Goal: Contribute content: Contribute content

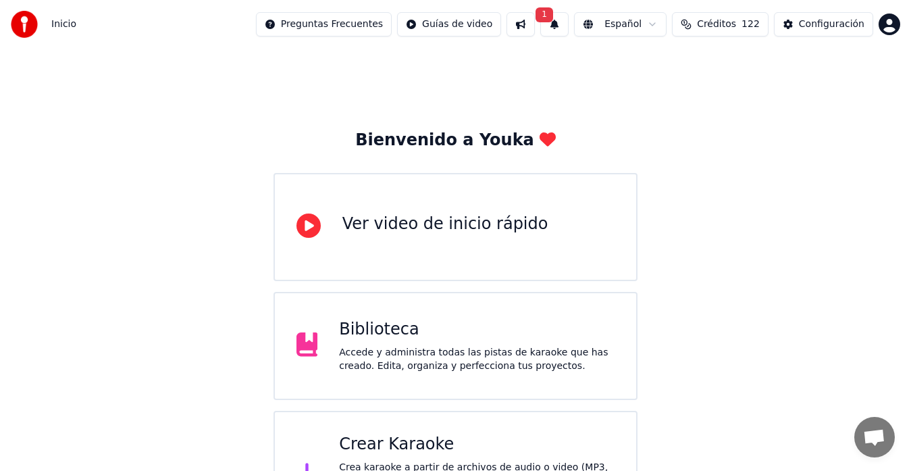
click at [568, 22] on button "1" at bounding box center [554, 24] width 28 height 24
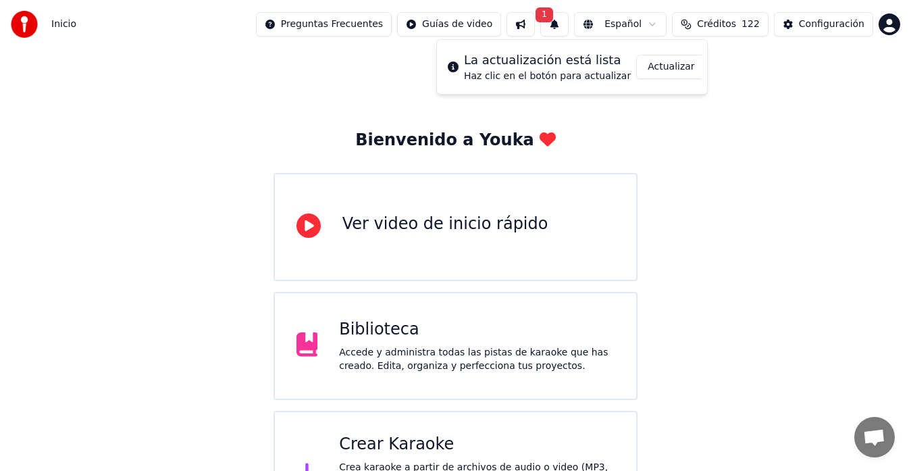
click at [354, 63] on div "Bienvenido a Youka Ver video de inicio rápido Biblioteca Accede y administra to…" at bounding box center [455, 293] width 911 height 489
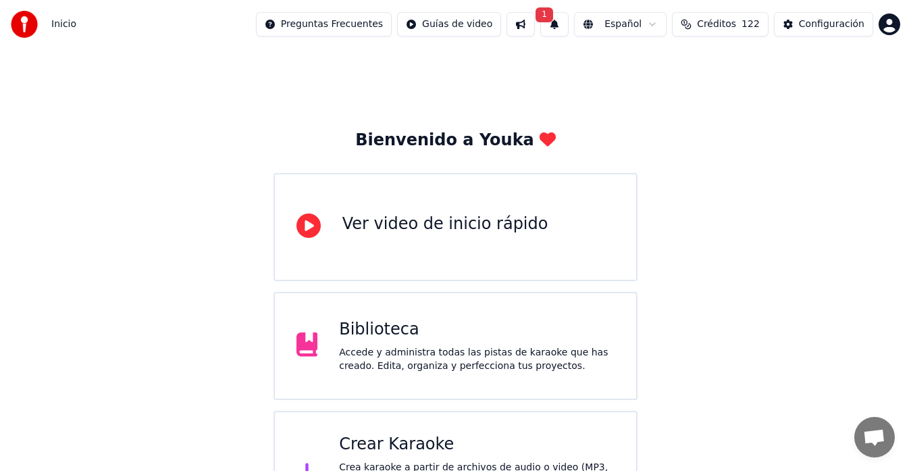
click at [553, 16] on span "1" at bounding box center [544, 14] width 18 height 15
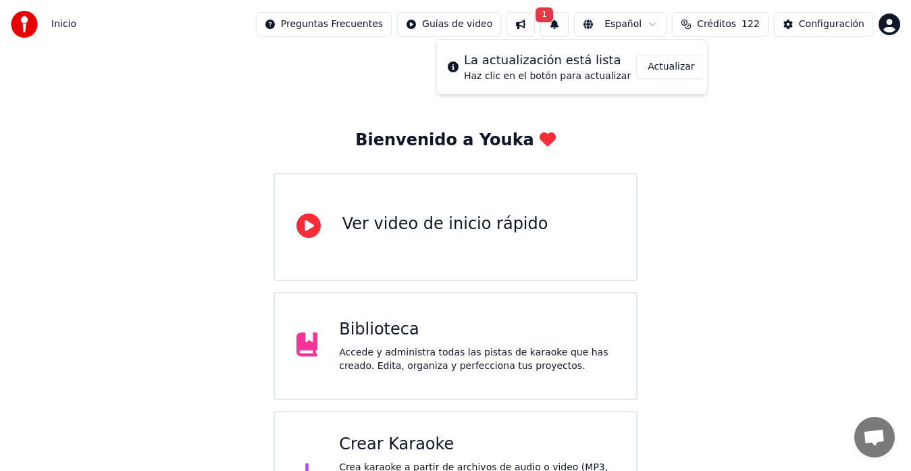
click at [660, 74] on button "Actualizar" at bounding box center [671, 67] width 70 height 24
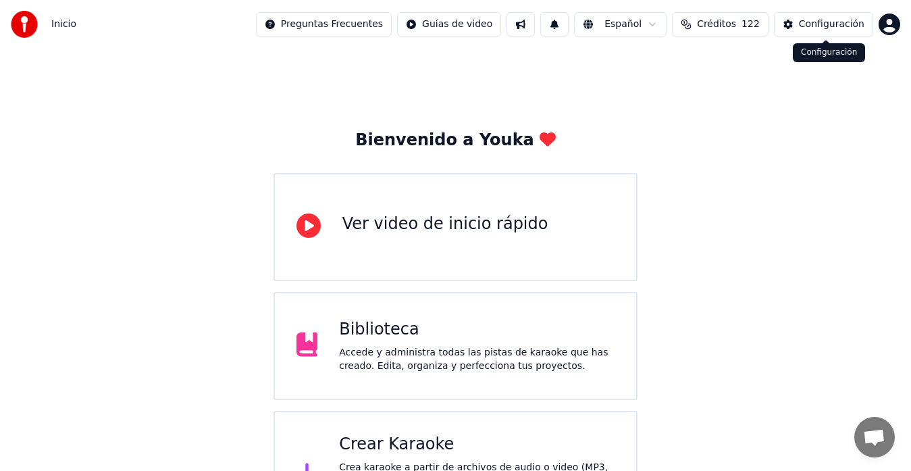
click at [788, 26] on button "Configuración" at bounding box center [823, 24] width 99 height 24
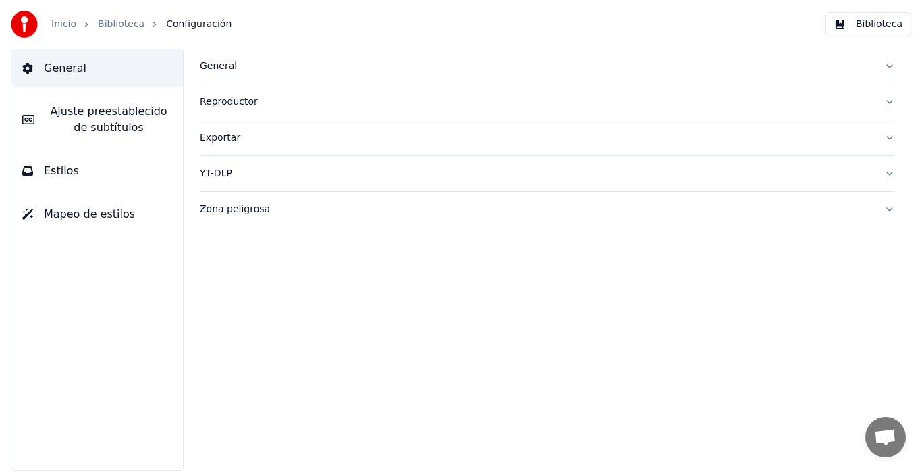
click at [142, 135] on span "Ajuste preestablecido de subtítulos" at bounding box center [108, 119] width 127 height 32
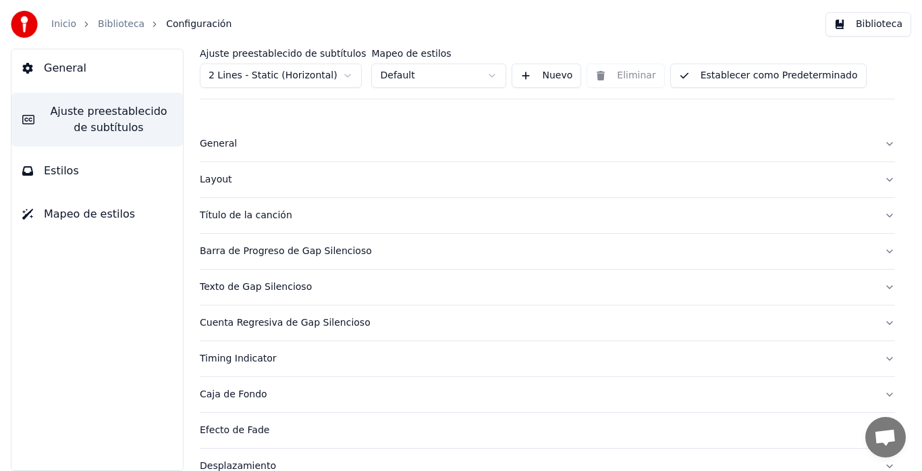
click at [107, 194] on div "General [PERSON_NAME] preestablecido de subtítulos Estilos Mapeo de estilos" at bounding box center [97, 260] width 173 height 422
click at [86, 172] on button "Estilos" at bounding box center [96, 171] width 171 height 38
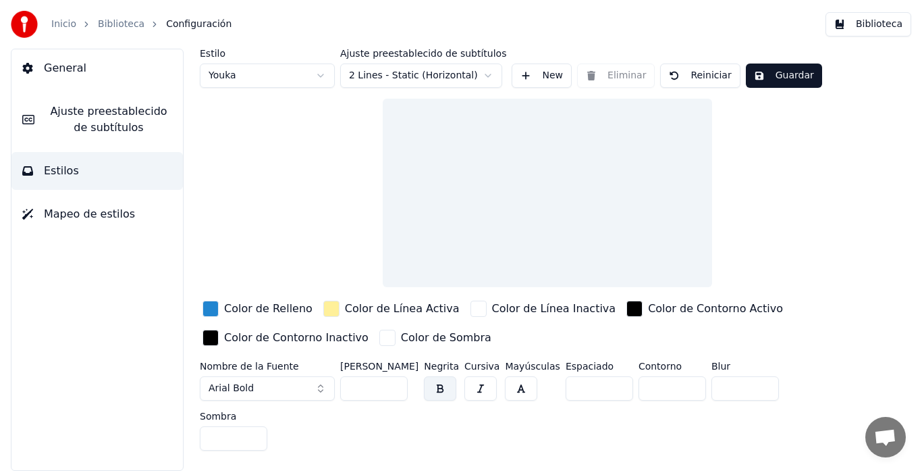
click at [95, 204] on button "Mapeo de estilos" at bounding box center [96, 214] width 171 height 38
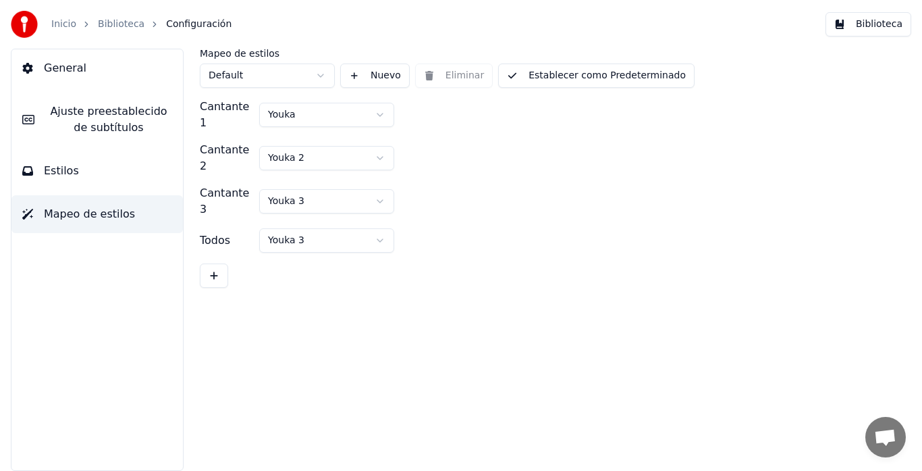
click at [114, 58] on button "General" at bounding box center [96, 68] width 171 height 38
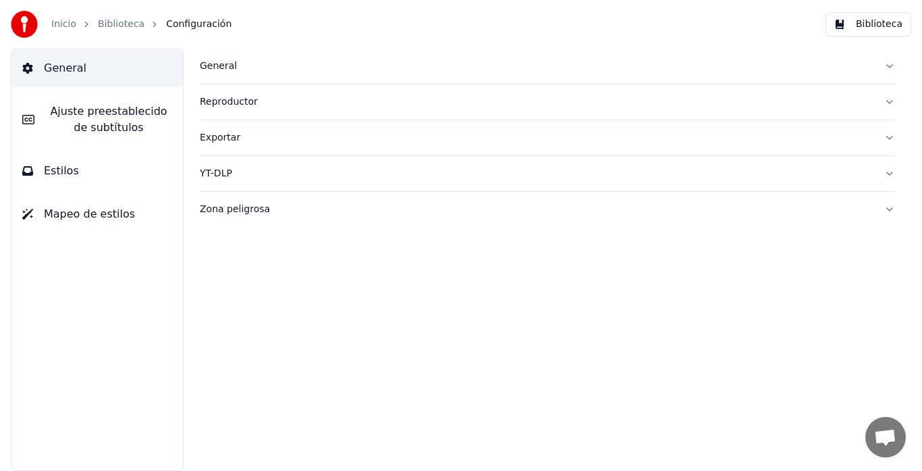
click at [886, 64] on button "General" at bounding box center [547, 66] width 695 height 35
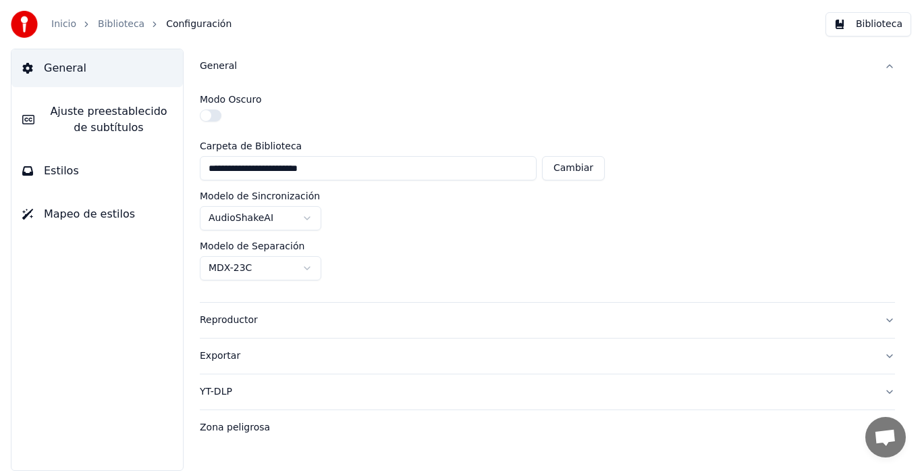
click at [886, 64] on button "General" at bounding box center [547, 66] width 695 height 35
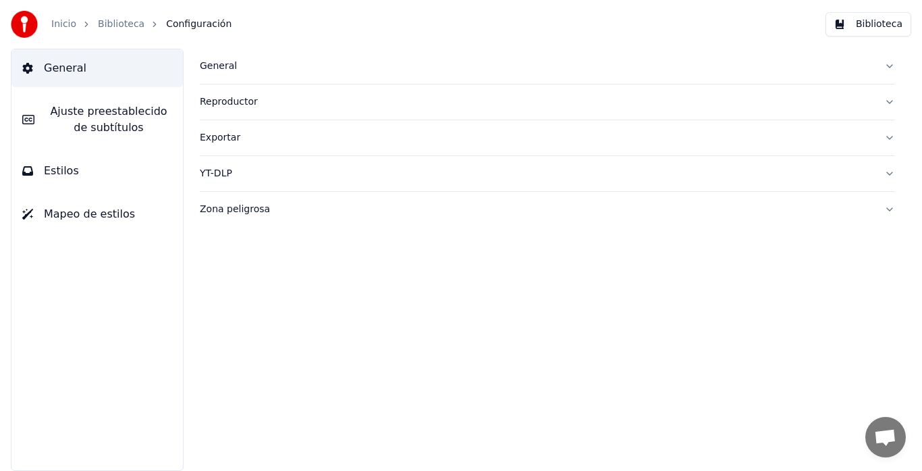
click at [68, 25] on link "Inicio" at bounding box center [63, 25] width 25 height 14
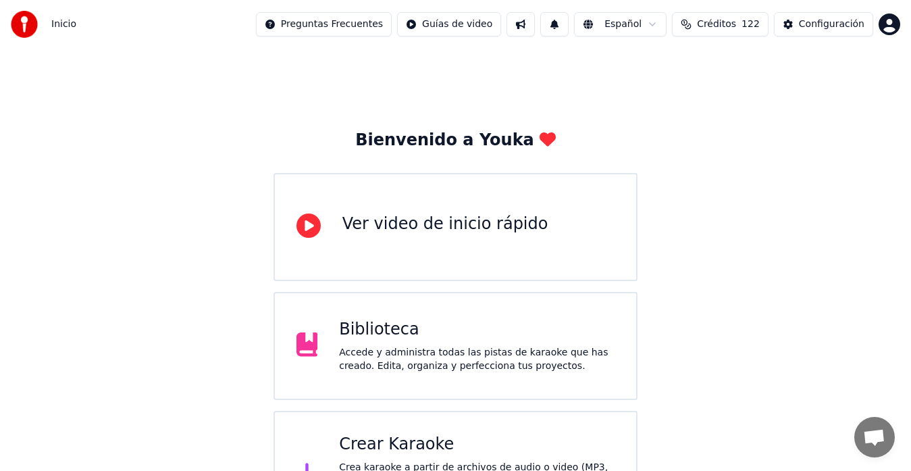
click at [746, 18] on button "Créditos 122" at bounding box center [720, 24] width 97 height 24
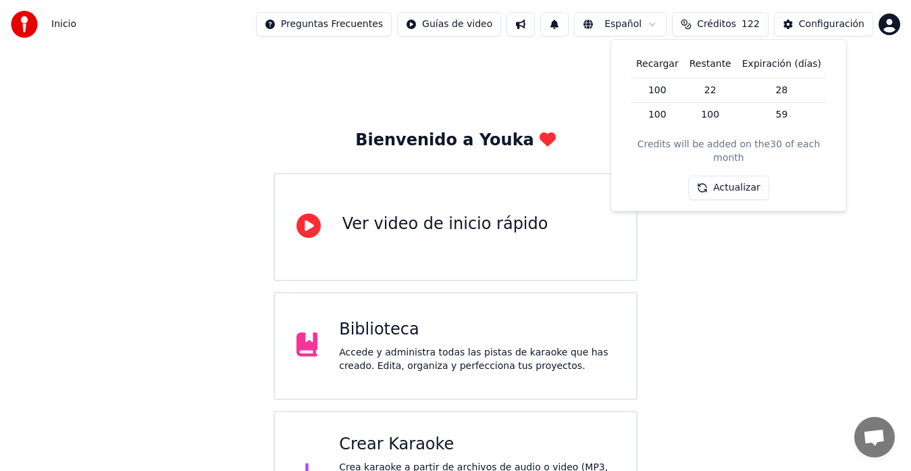
click at [731, 107] on td "100" at bounding box center [710, 115] width 53 height 24
click at [705, 96] on td "22" at bounding box center [710, 90] width 53 height 25
click at [728, 176] on button "Actualizar" at bounding box center [728, 188] width 80 height 24
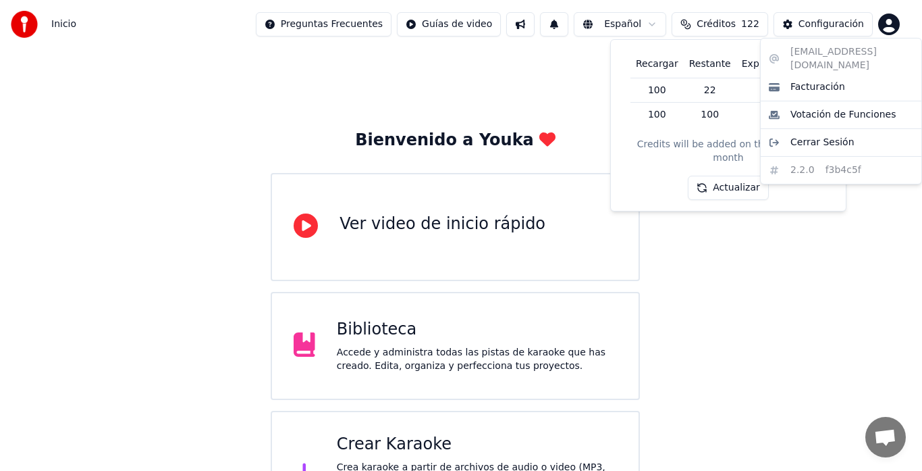
click at [891, 32] on html "Inicio Preguntas Frecuentes Guías de video Español Créditos 122 Configuración B…" at bounding box center [461, 268] width 922 height 537
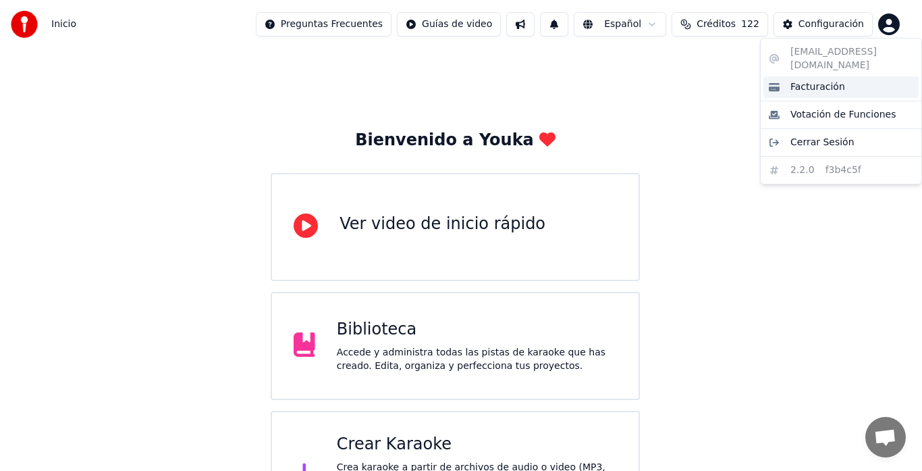
click at [840, 78] on div "Facturación" at bounding box center [840, 87] width 155 height 22
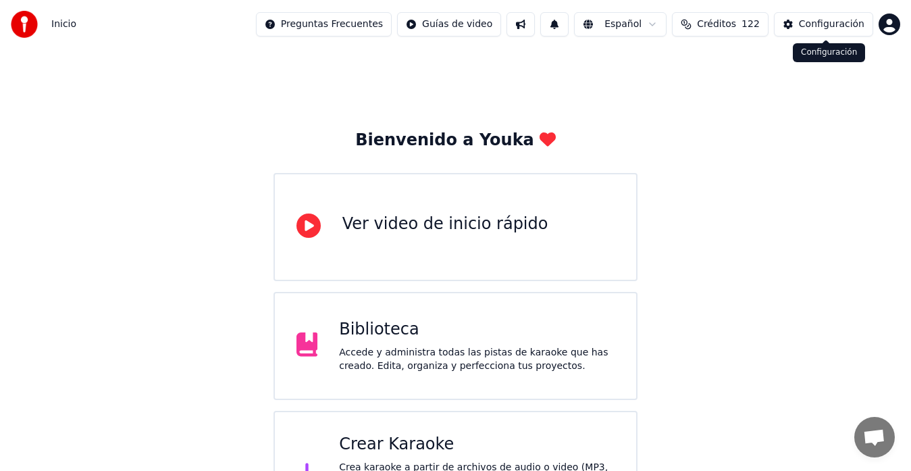
click at [853, 24] on div "Configuración" at bounding box center [831, 25] width 65 height 14
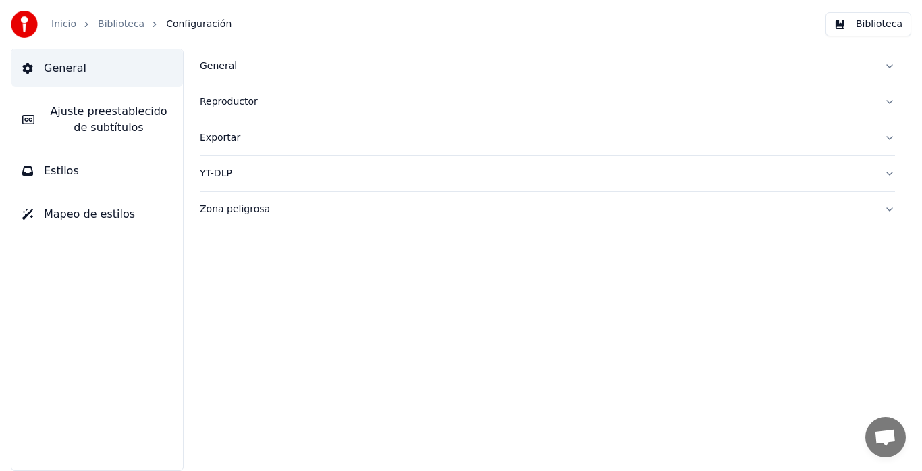
click at [117, 117] on span "Ajuste preestablecido de subtítulos" at bounding box center [108, 119] width 127 height 32
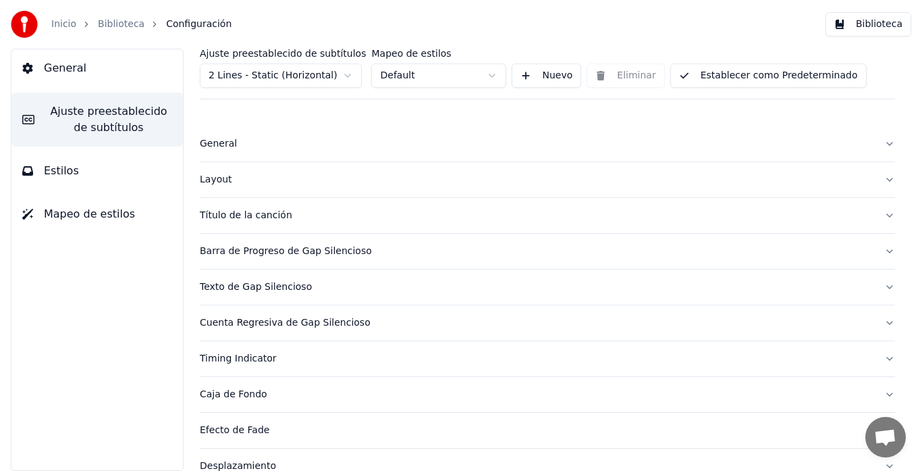
click at [78, 21] on div "Inicio" at bounding box center [71, 25] width 40 height 14
click at [73, 21] on div "Inicio" at bounding box center [71, 25] width 40 height 14
click at [73, 21] on link "Inicio" at bounding box center [63, 25] width 25 height 14
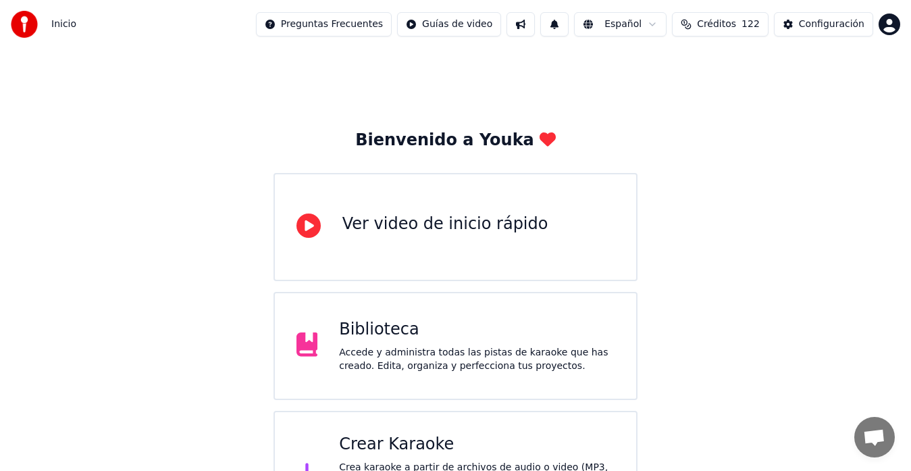
click at [891, 19] on html "Inicio Preguntas Frecuentes Guías de video Español Créditos 122 Configuración B…" at bounding box center [455, 268] width 911 height 537
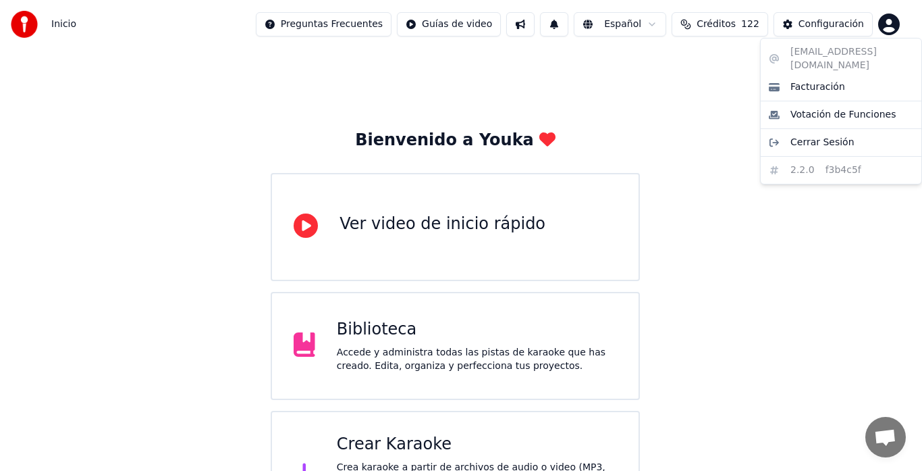
click at [819, 60] on div "[EMAIL_ADDRESS][DOMAIN_NAME] Facturación Votación de Funciones Cerrar Sesión 2.…" at bounding box center [841, 111] width 162 height 146
click at [805, 80] on span "Facturación" at bounding box center [817, 87] width 55 height 14
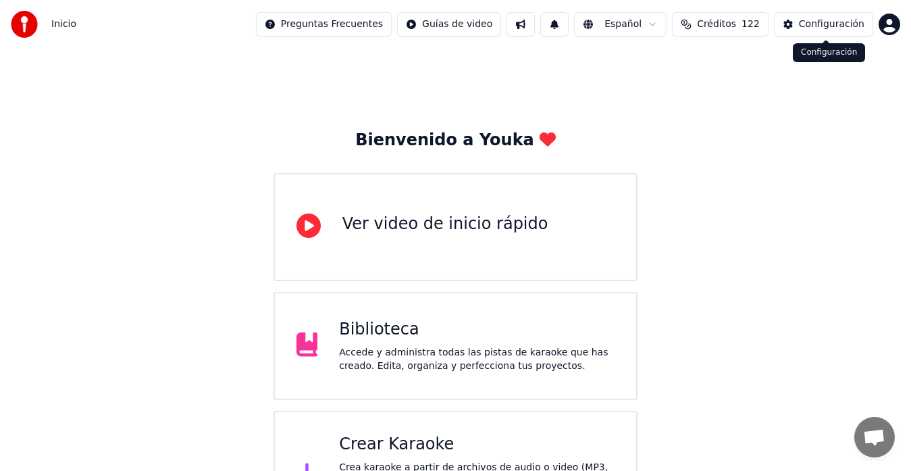
click at [767, 68] on div "Bienvenido a Youka Ver video de inicio rápido Biblioteca Accede y administra to…" at bounding box center [455, 293] width 911 height 489
click at [420, 450] on div "Crear Karaoke" at bounding box center [476, 444] width 275 height 22
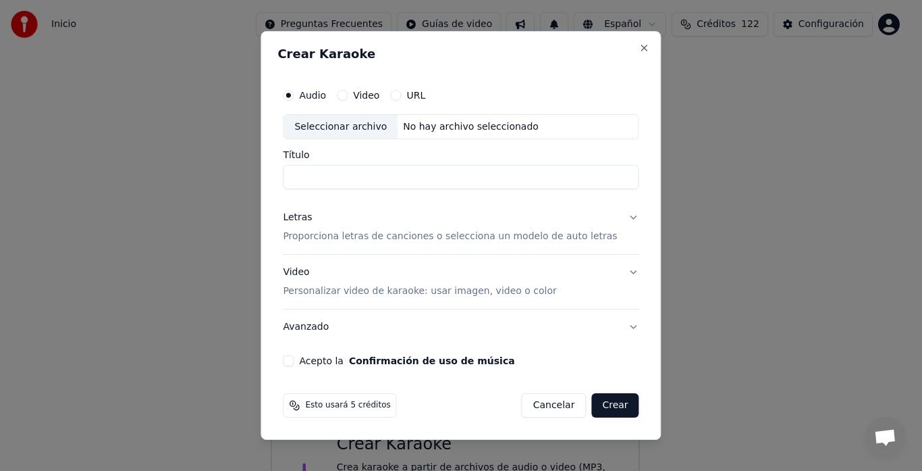
click at [333, 126] on div "Seleccionar archivo" at bounding box center [341, 127] width 114 height 24
drag, startPoint x: 337, startPoint y: 175, endPoint x: 279, endPoint y: 173, distance: 57.4
click at [279, 173] on div "**********" at bounding box center [461, 235] width 400 height 409
type input "**********"
click at [300, 218] on div "Letras" at bounding box center [297, 218] width 29 height 14
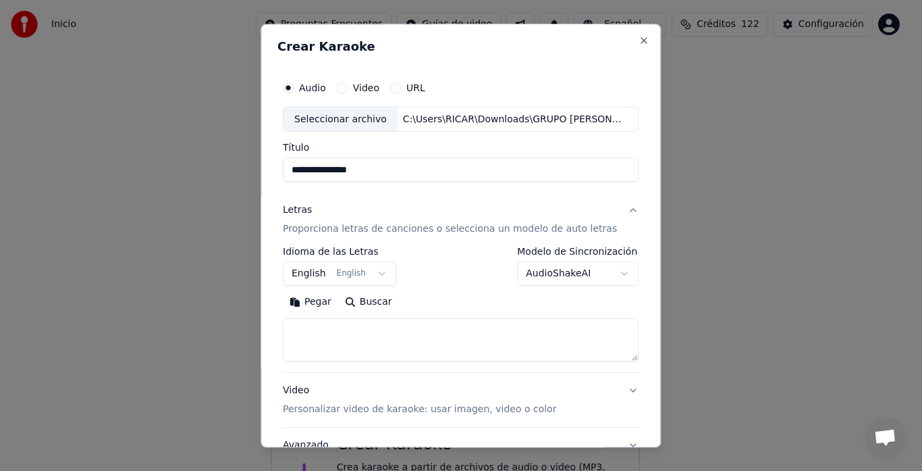
click at [381, 275] on button "English English" at bounding box center [339, 274] width 113 height 24
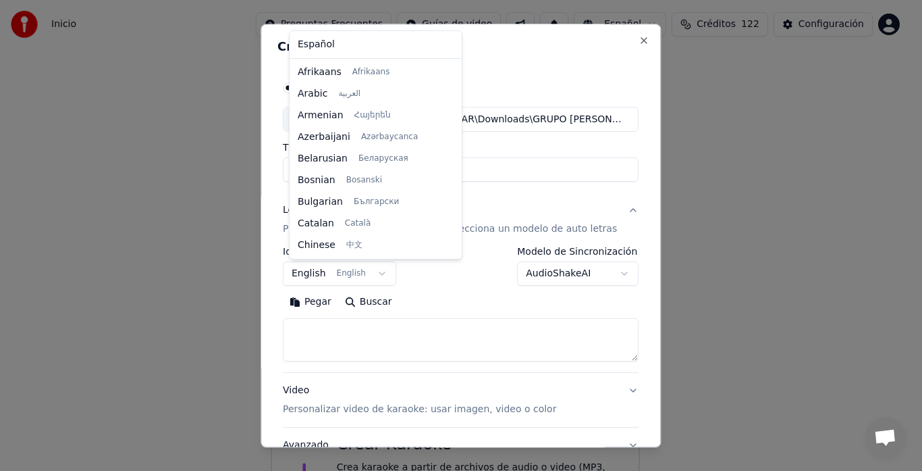
scroll to position [108, 0]
select select "**"
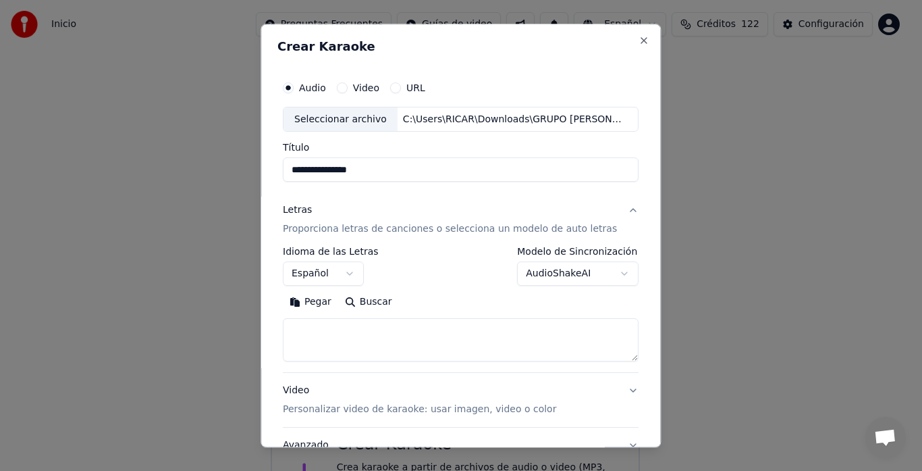
click at [314, 301] on button "Pegar" at bounding box center [310, 303] width 55 height 22
click at [452, 302] on button "Expandir" at bounding box center [443, 303] width 70 height 22
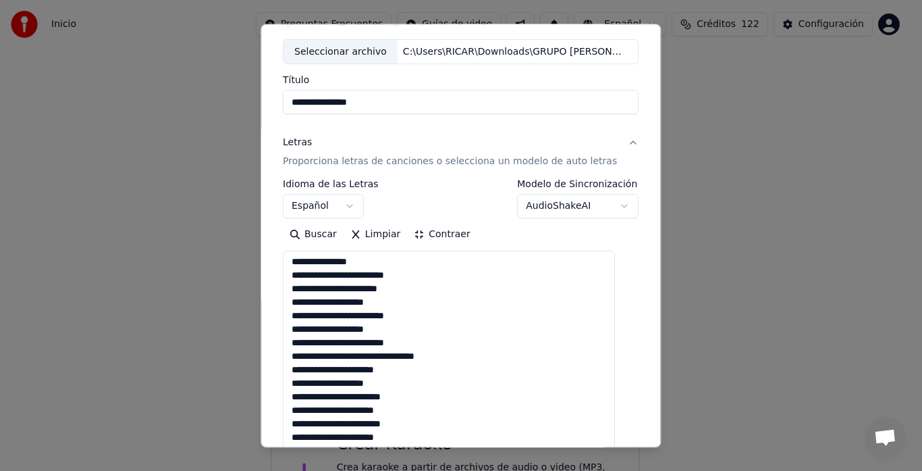
scroll to position [135, 0]
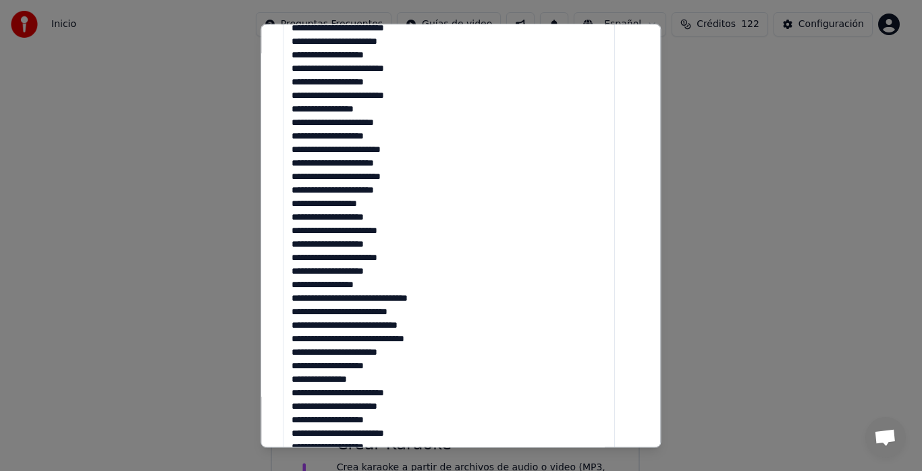
scroll to position [324, 0]
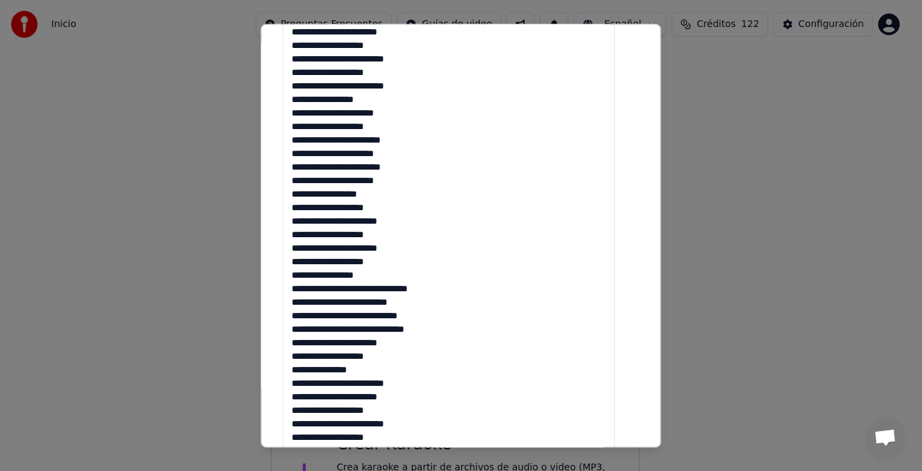
click at [397, 356] on textarea at bounding box center [449, 364] width 332 height 739
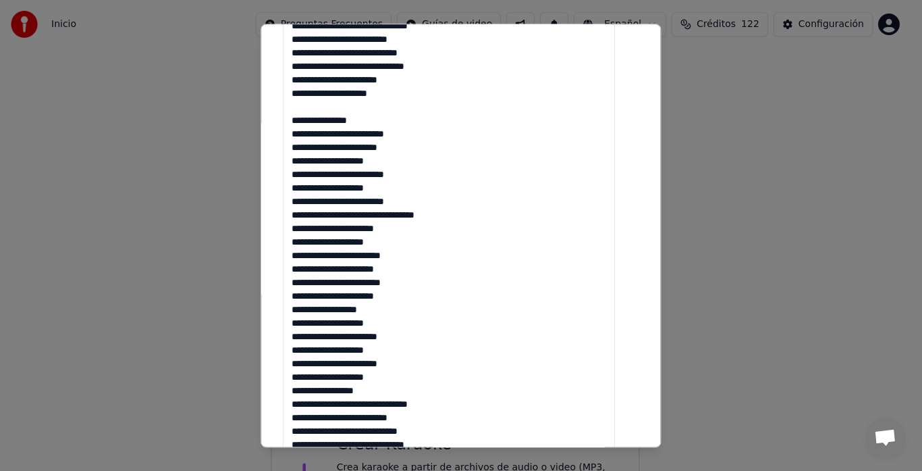
scroll to position [590, 0]
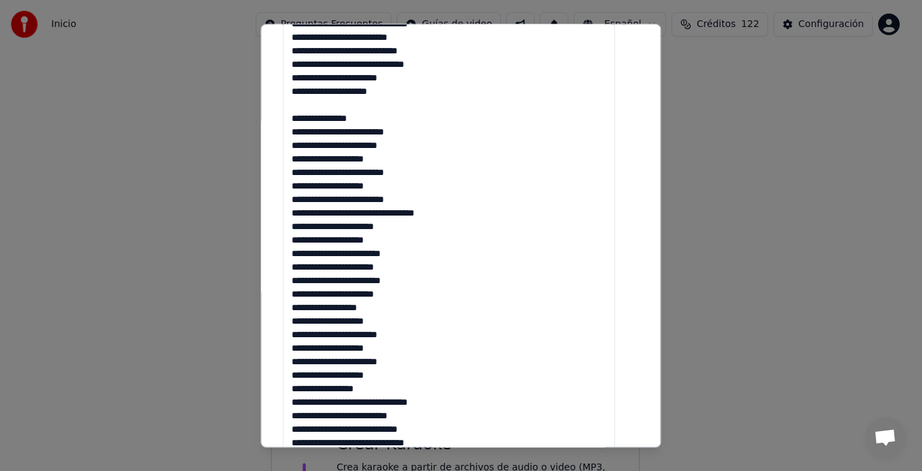
click at [462, 209] on textarea at bounding box center [449, 98] width 332 height 739
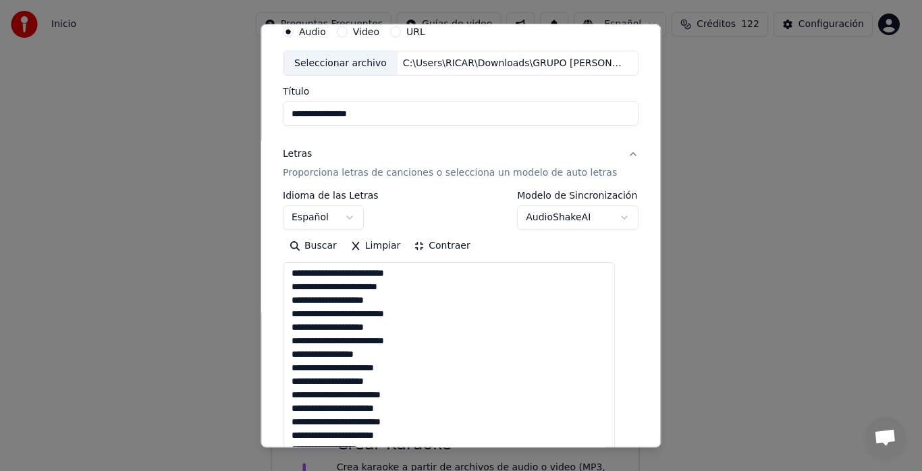
scroll to position [0, 0]
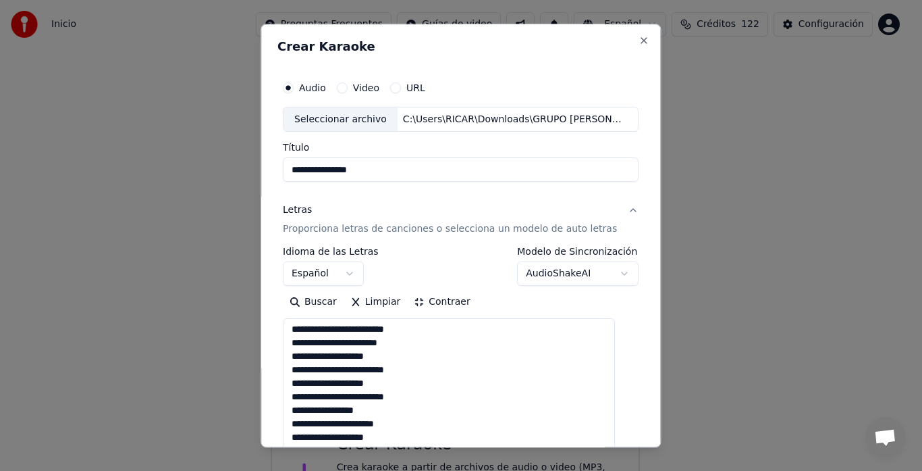
type textarea "**********"
click at [446, 295] on button "Contraer" at bounding box center [443, 303] width 70 height 22
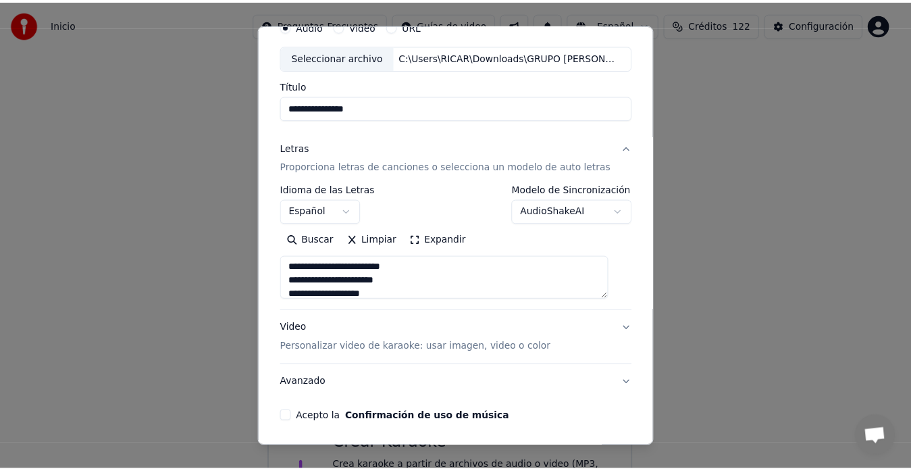
scroll to position [111, 0]
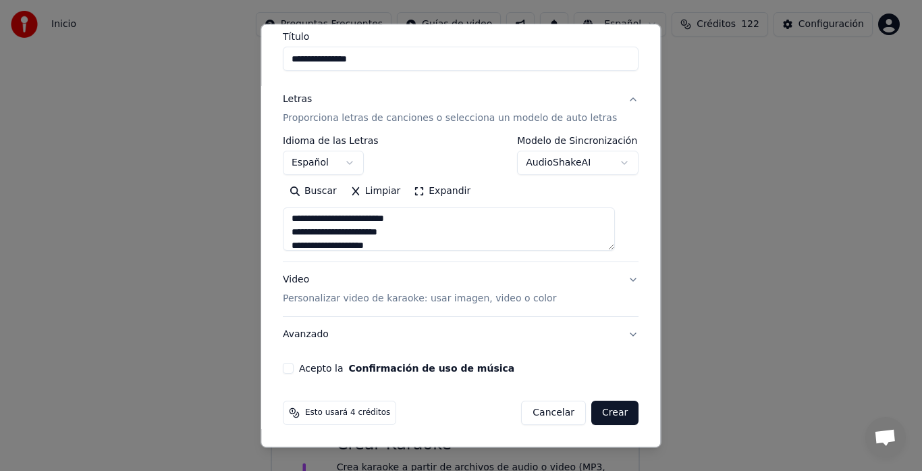
click at [302, 369] on div "Acepto la Confirmación de uso de música" at bounding box center [461, 368] width 356 height 11
click at [300, 369] on div "Acepto la Confirmación de uso de música" at bounding box center [461, 368] width 356 height 11
click at [294, 369] on button "Acepto la Confirmación de uso de música" at bounding box center [288, 368] width 11 height 11
click at [604, 417] on button "Crear" at bounding box center [614, 413] width 47 height 24
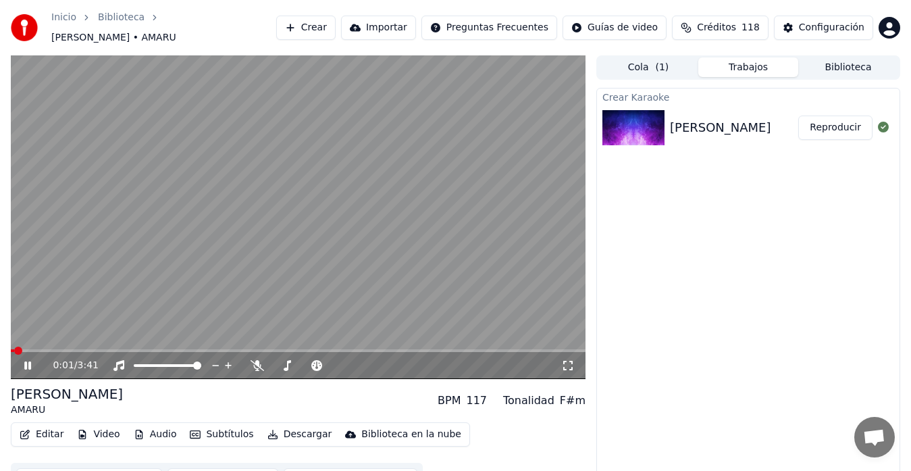
click at [23, 360] on icon at bounding box center [37, 365] width 31 height 11
click at [54, 425] on button "Editar" at bounding box center [41, 434] width 55 height 19
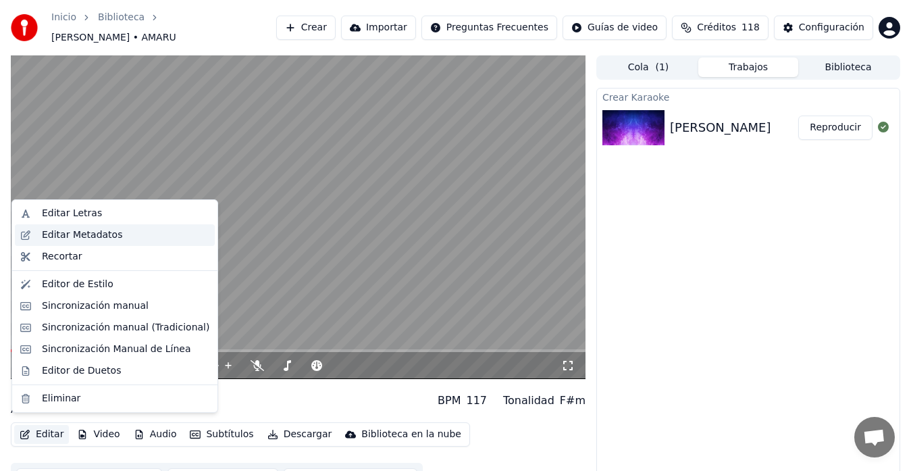
click at [84, 239] on div "Editar Metadatos" at bounding box center [82, 235] width 80 height 14
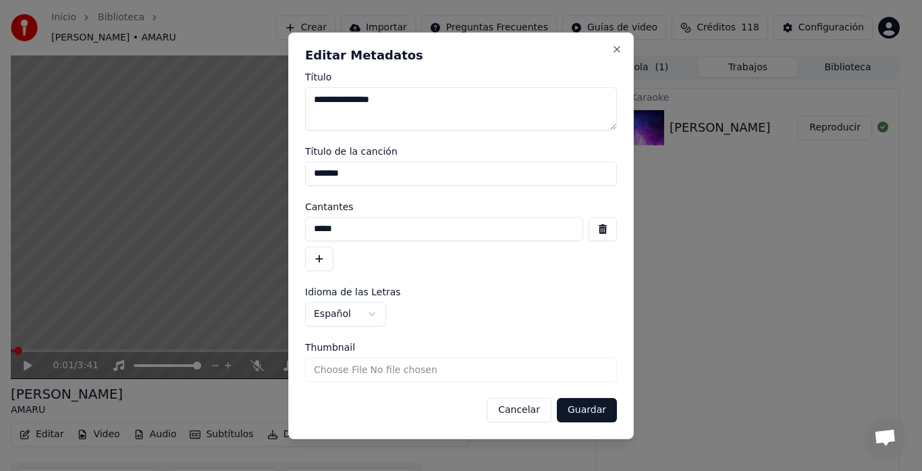
click at [360, 171] on input "*******" at bounding box center [461, 173] width 312 height 24
type input "*******"
click at [593, 412] on button "Guardar" at bounding box center [587, 410] width 60 height 24
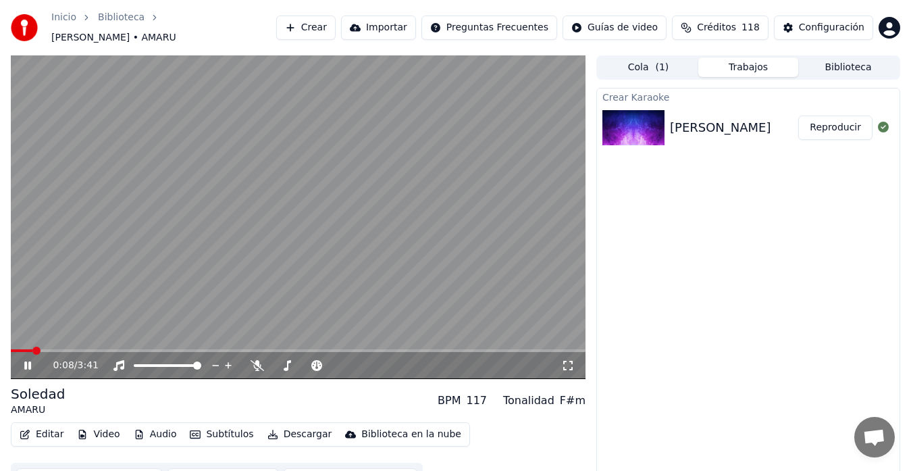
click at [28, 360] on icon at bounding box center [37, 365] width 31 height 11
click at [26, 352] on div "0:08 / 3:41" at bounding box center [298, 365] width 574 height 27
drag, startPoint x: 38, startPoint y: 336, endPoint x: 17, endPoint y: 346, distance: 23.6
click at [18, 345] on div "0:08 / 3:41" at bounding box center [298, 216] width 574 height 323
click at [19, 346] on span at bounding box center [22, 350] width 8 height 8
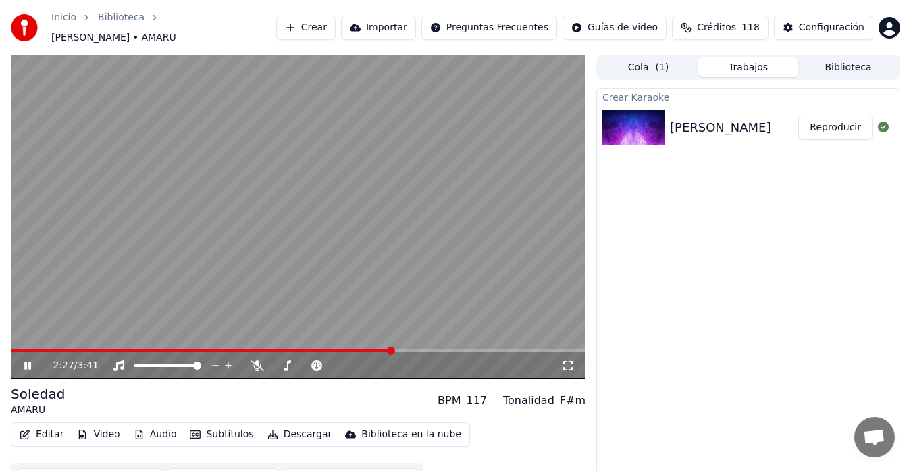
click at [33, 360] on icon at bounding box center [37, 365] width 31 height 11
click at [27, 360] on icon at bounding box center [28, 364] width 8 height 9
click at [27, 361] on icon at bounding box center [27, 365] width 7 height 8
click at [350, 349] on span at bounding box center [181, 350] width 340 height 3
click at [31, 360] on icon at bounding box center [37, 365] width 31 height 11
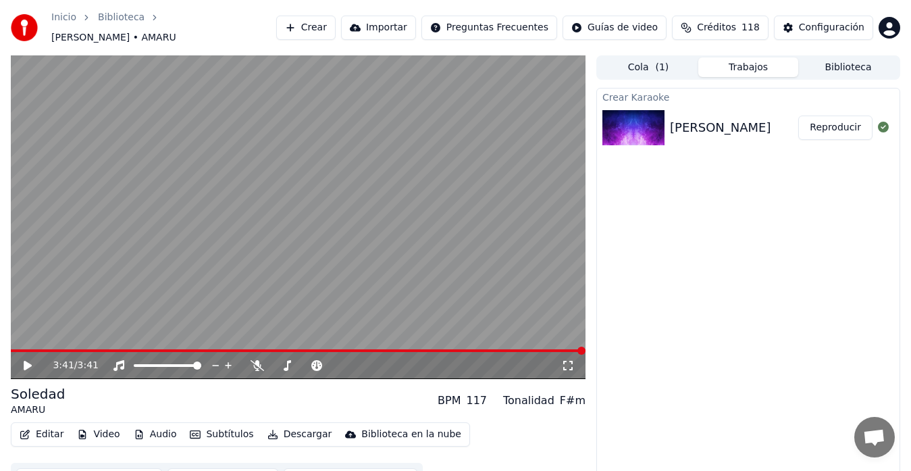
click at [279, 426] on button "Descargar" at bounding box center [300, 434] width 76 height 19
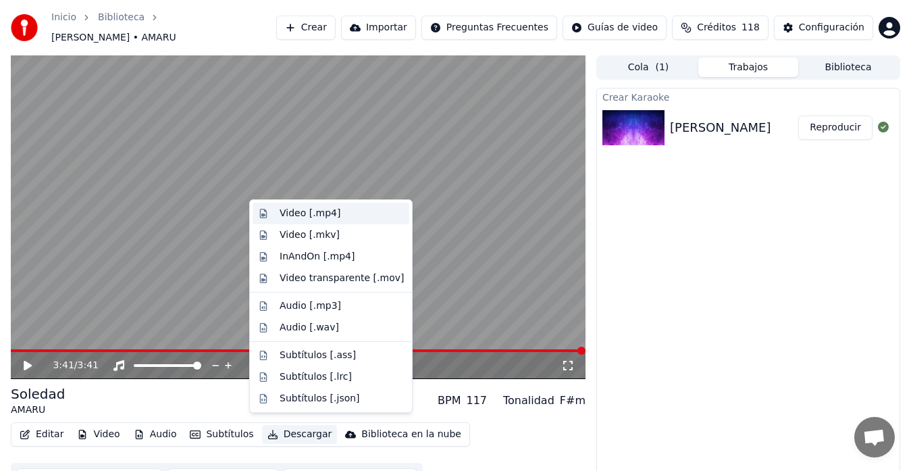
click at [309, 205] on div "Video [.mp4]" at bounding box center [330, 214] width 157 height 22
